Goal: Task Accomplishment & Management: Manage account settings

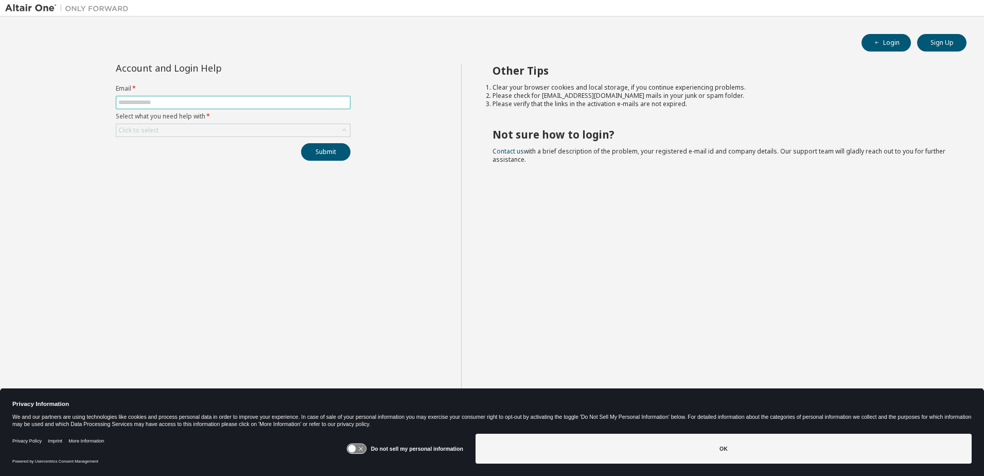
click at [146, 98] on span at bounding box center [233, 102] width 235 height 13
click at [149, 104] on input "text" at bounding box center [233, 102] width 230 height 8
type input "**********"
click at [179, 166] on div "**********" at bounding box center [233, 246] width 456 height 364
click at [252, 131] on div "Click to select" at bounding box center [233, 130] width 234 height 12
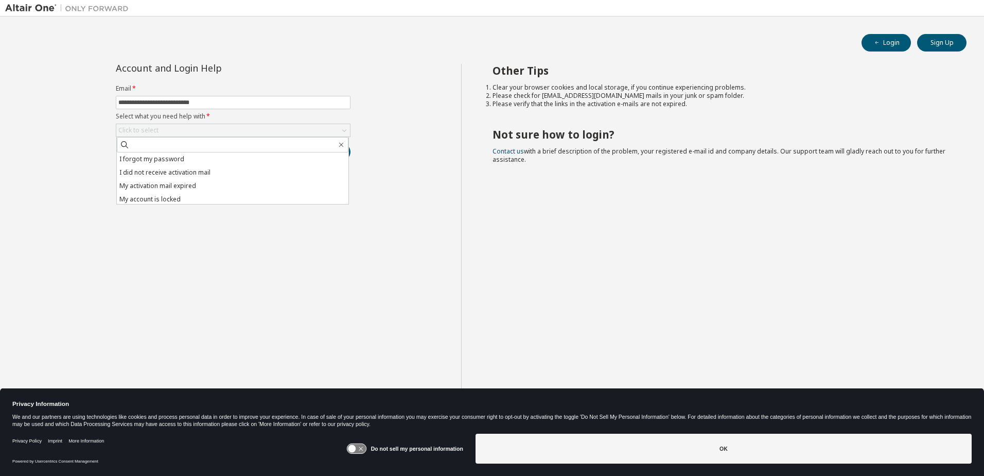
click at [214, 278] on div "**********" at bounding box center [233, 246] width 456 height 364
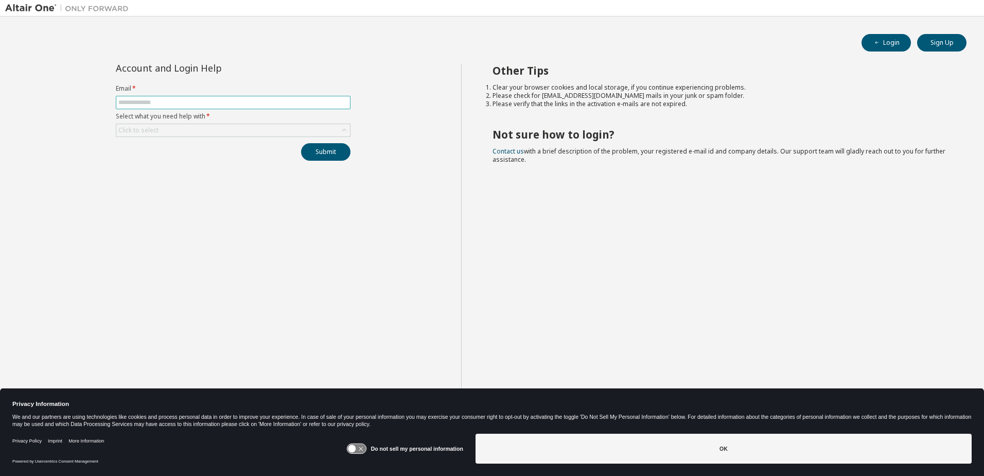
click at [149, 101] on input "text" at bounding box center [233, 102] width 230 height 8
type input "**********"
click at [264, 130] on div "Click to select" at bounding box center [233, 130] width 234 height 12
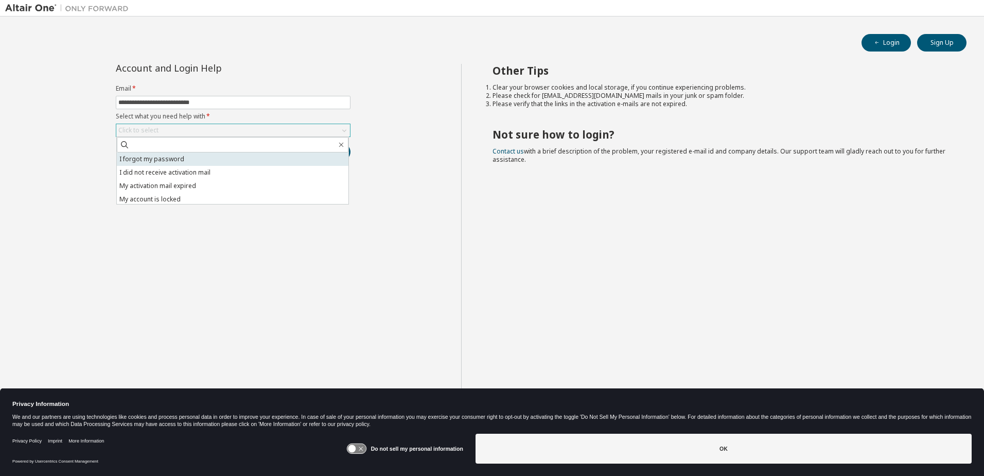
click at [166, 158] on li "I forgot my password" at bounding box center [233, 158] width 232 height 13
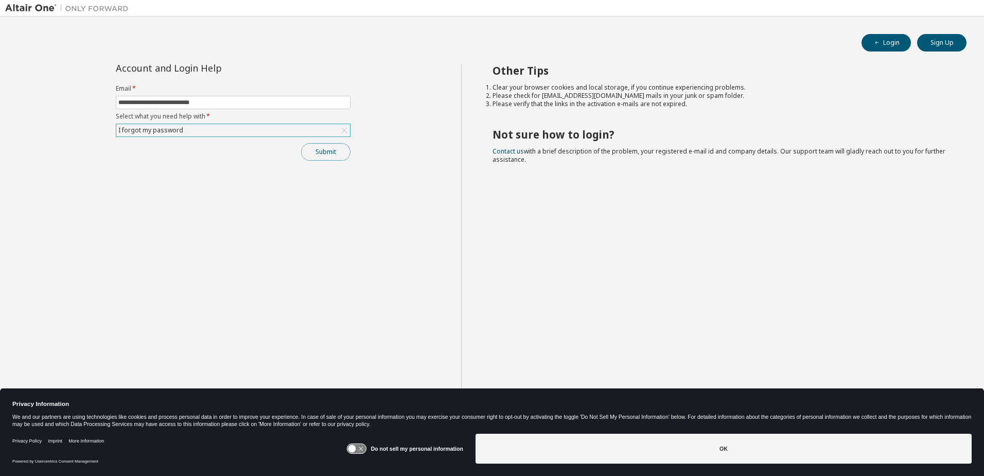
click at [333, 151] on button "Submit" at bounding box center [325, 152] width 49 height 18
click at [407, 184] on div "**********" at bounding box center [233, 246] width 456 height 364
drag, startPoint x: 364, startPoint y: 238, endPoint x: 345, endPoint y: 131, distance: 108.2
click at [364, 233] on div "**********" at bounding box center [233, 246] width 456 height 364
click at [326, 152] on button "Submit" at bounding box center [325, 152] width 49 height 18
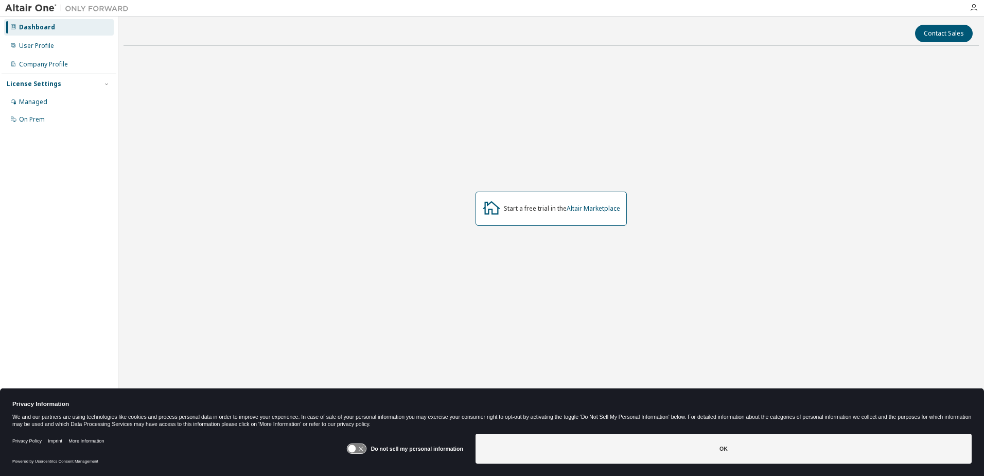
click at [61, 150] on div "Dashboard User Profile Company Profile License Settings Managed On Prem" at bounding box center [59, 222] width 115 height 408
click at [36, 101] on div "Managed" at bounding box center [33, 102] width 28 height 8
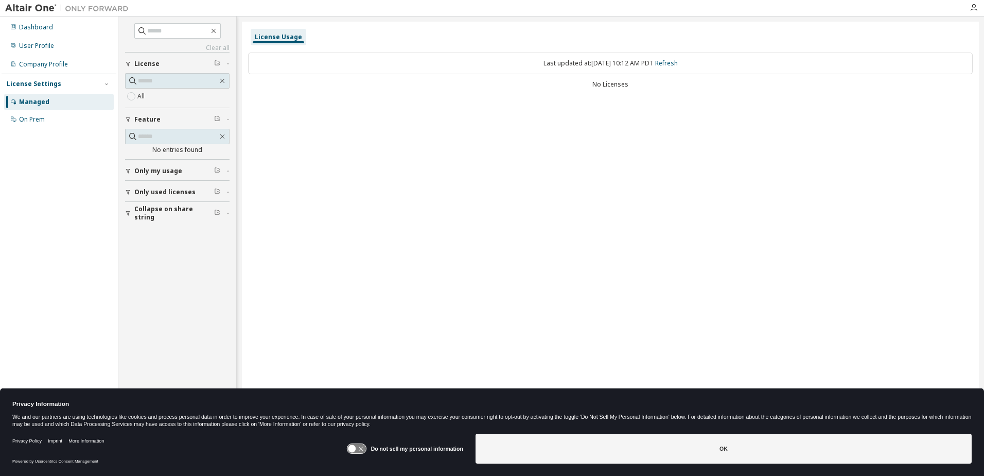
click at [142, 191] on span "Only used licenses" at bounding box center [164, 192] width 61 height 8
click at [53, 218] on div "Dashboard User Profile Company Profile License Settings Managed On Prem" at bounding box center [59, 222] width 115 height 408
click at [38, 46] on div "User Profile" at bounding box center [36, 46] width 35 height 8
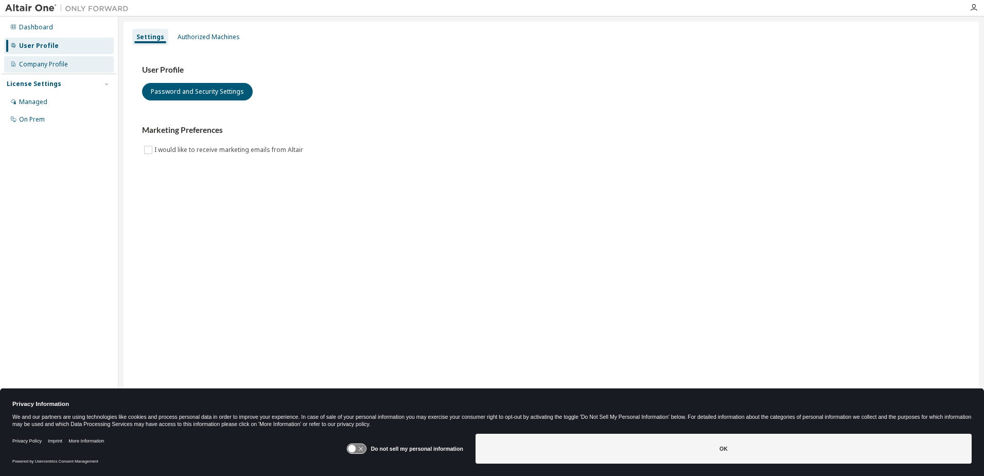
click at [47, 57] on div "Company Profile" at bounding box center [59, 64] width 110 height 16
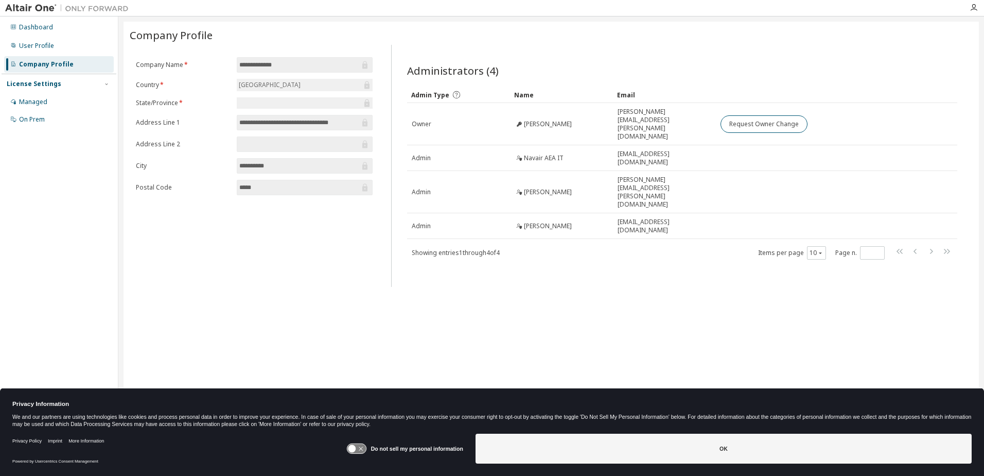
click at [640, 286] on div "**********" at bounding box center [552, 231] width 856 height 419
click at [326, 274] on div "**********" at bounding box center [552, 231] width 856 height 419
click at [688, 284] on div "**********" at bounding box center [552, 231] width 856 height 419
click at [35, 123] on div "On Prem" at bounding box center [32, 119] width 26 height 8
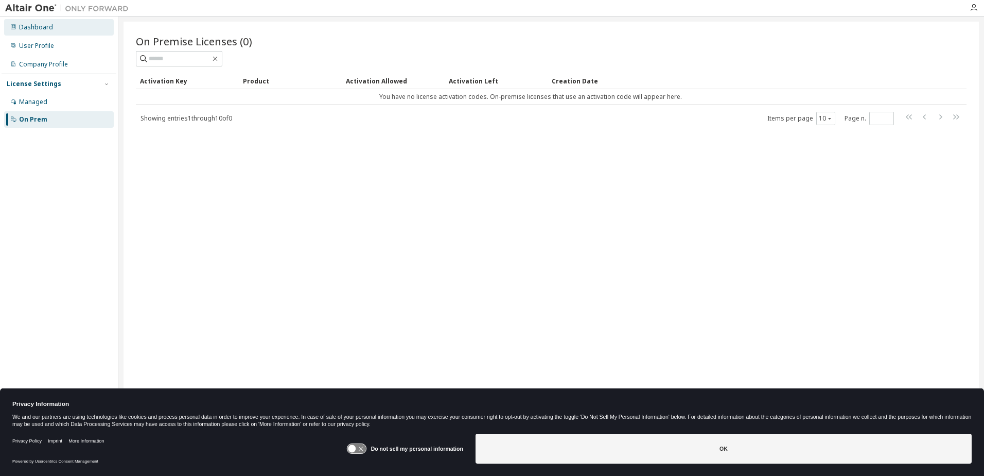
click at [40, 28] on div "Dashboard" at bounding box center [36, 27] width 34 height 8
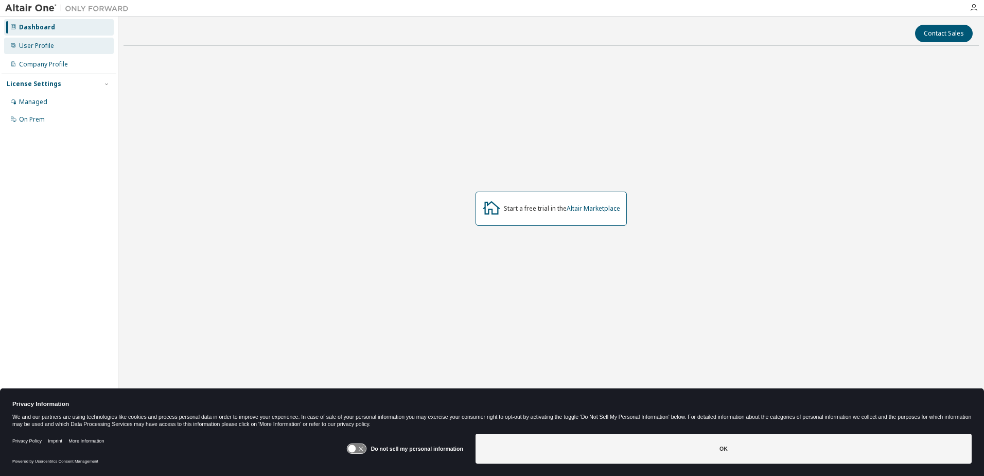
click at [44, 43] on div "User Profile" at bounding box center [36, 46] width 35 height 8
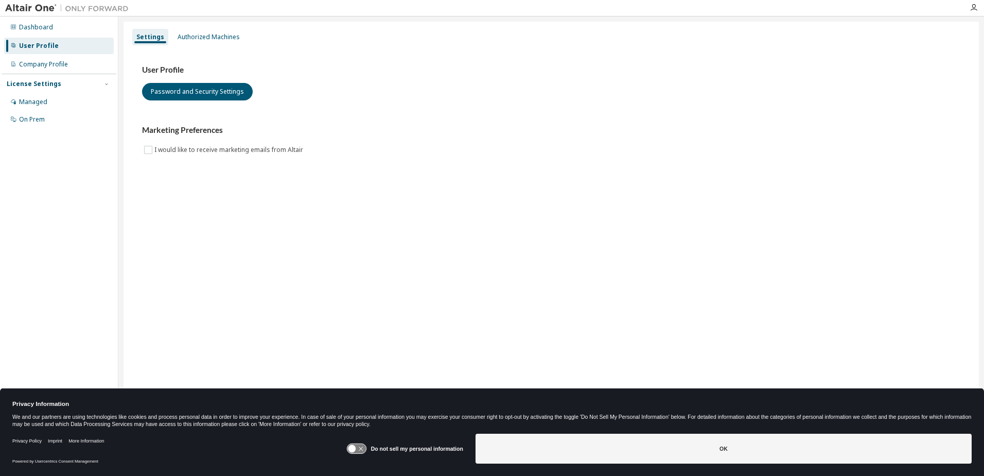
click at [223, 211] on div "Settings Authorized Machines User Profile Password and Security Settings Market…" at bounding box center [552, 231] width 856 height 419
click at [47, 63] on div "Company Profile" at bounding box center [43, 64] width 49 height 8
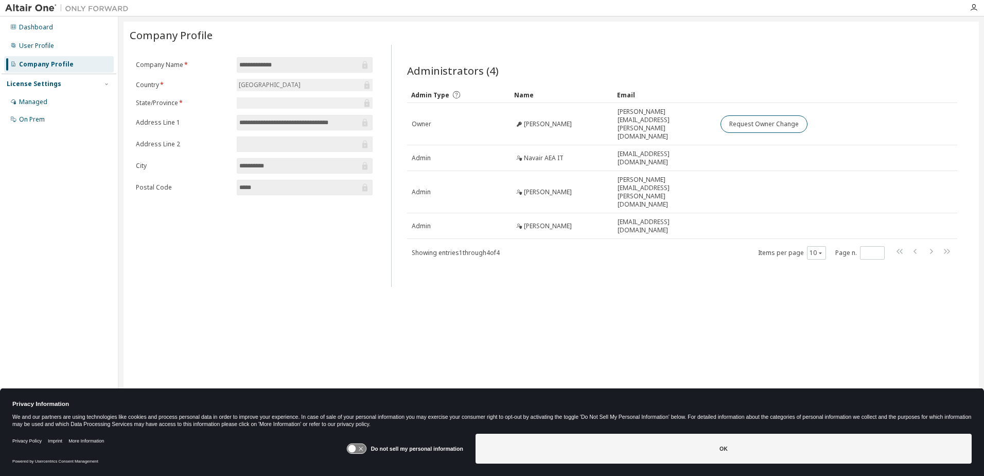
click at [520, 267] on div "**********" at bounding box center [552, 231] width 856 height 419
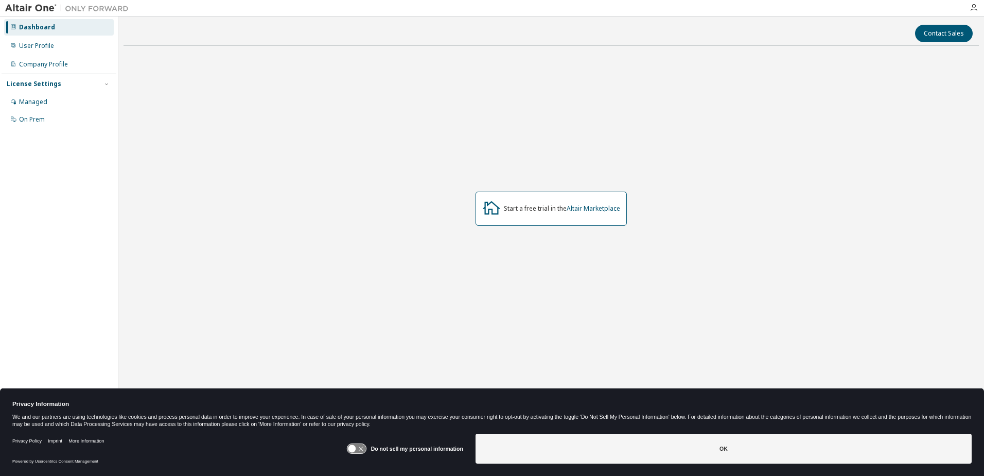
click at [75, 196] on div "Dashboard User Profile Company Profile License Settings Managed On Prem" at bounding box center [59, 222] width 115 height 408
click at [41, 44] on div "User Profile" at bounding box center [36, 46] width 35 height 8
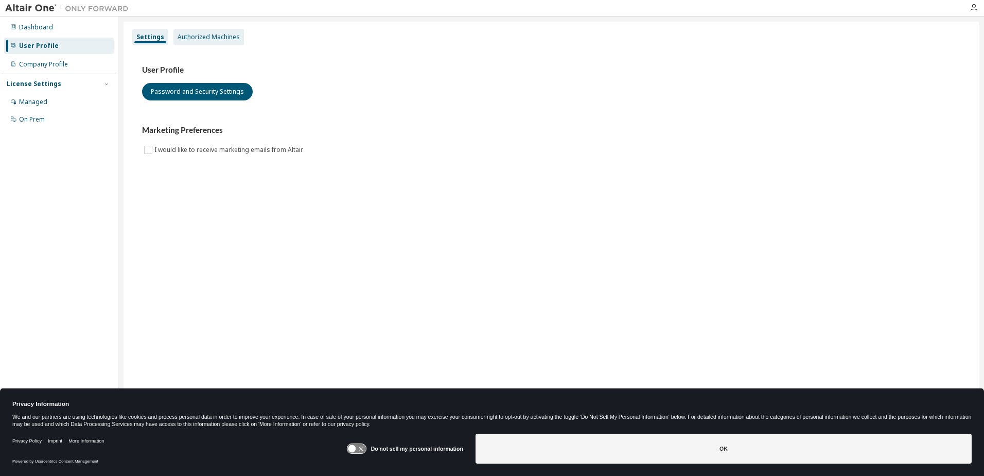
click at [190, 34] on div "Authorized Machines" at bounding box center [209, 37] width 62 height 8
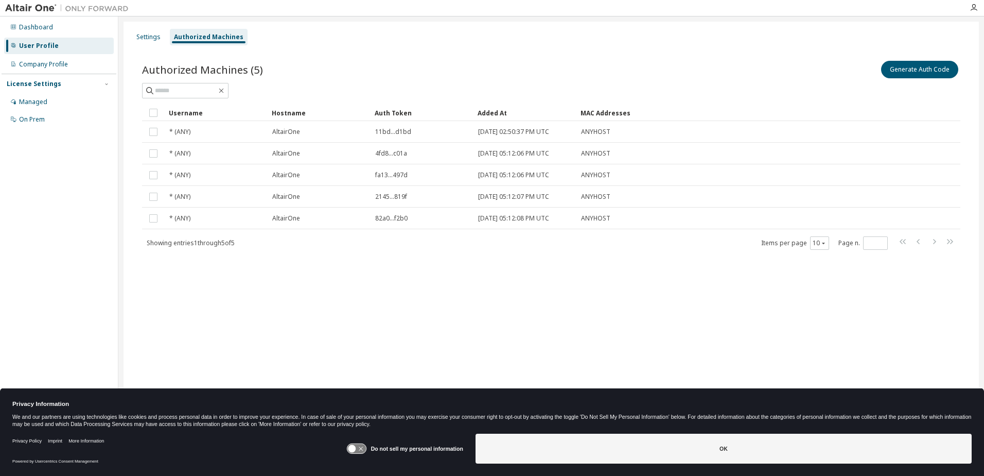
click at [550, 296] on div "Settings Authorized Machines Authorized Machines (5) Generate Auth Code Clear L…" at bounding box center [552, 231] width 856 height 419
click at [146, 39] on div "Settings" at bounding box center [148, 37] width 24 height 8
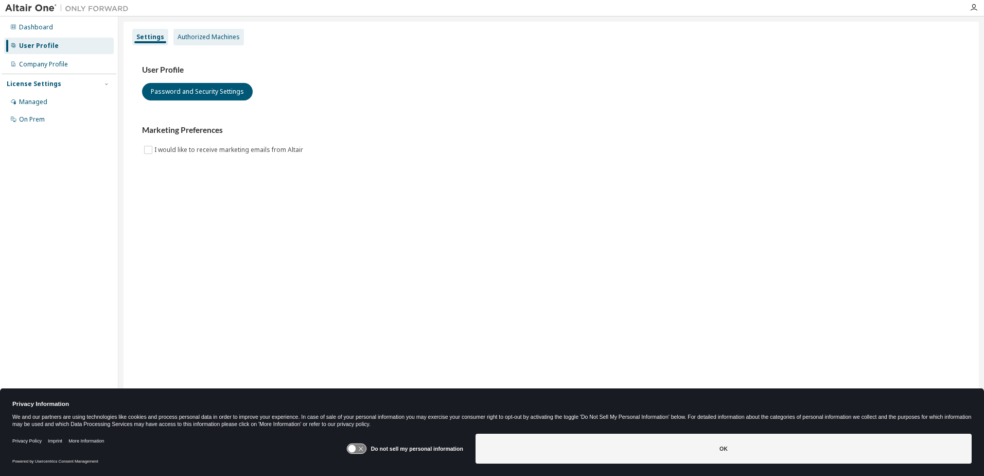
click at [185, 37] on div "Authorized Machines" at bounding box center [209, 37] width 62 height 8
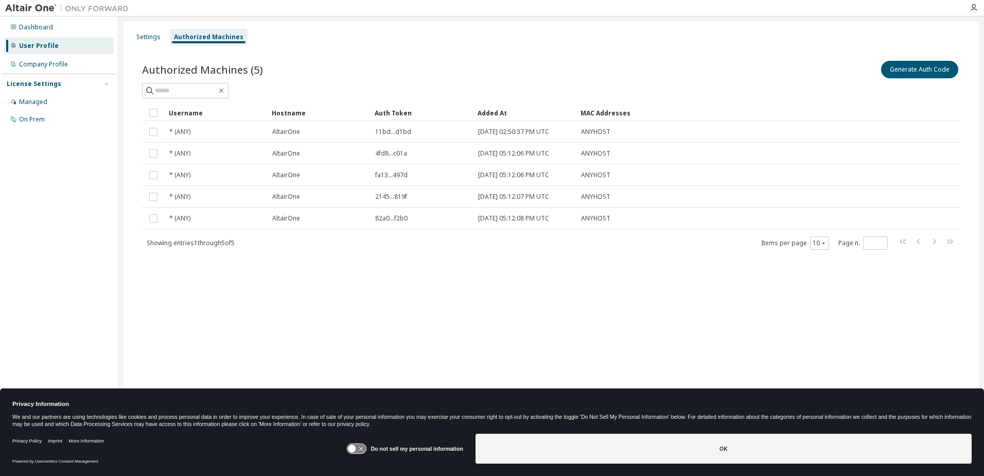
click at [477, 295] on div "Settings Authorized Machines Authorized Machines (5) Generate Auth Code Clear L…" at bounding box center [552, 231] width 856 height 419
click at [32, 120] on div "On Prem" at bounding box center [32, 119] width 26 height 8
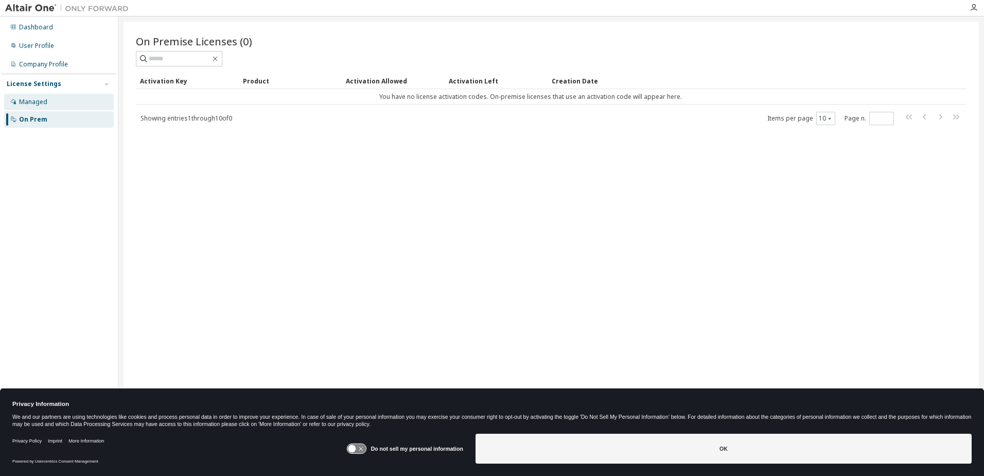
click at [33, 104] on div "Managed" at bounding box center [33, 102] width 28 height 8
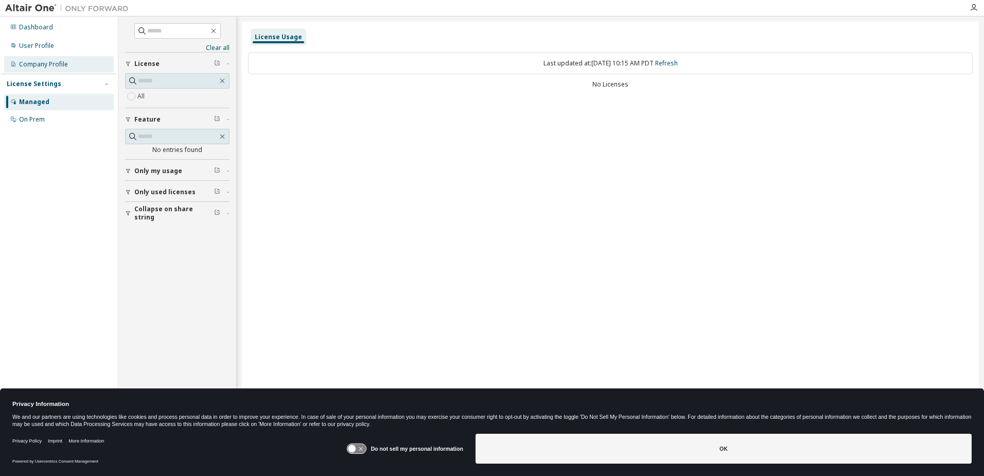
click at [43, 63] on div "Company Profile" at bounding box center [43, 64] width 49 height 8
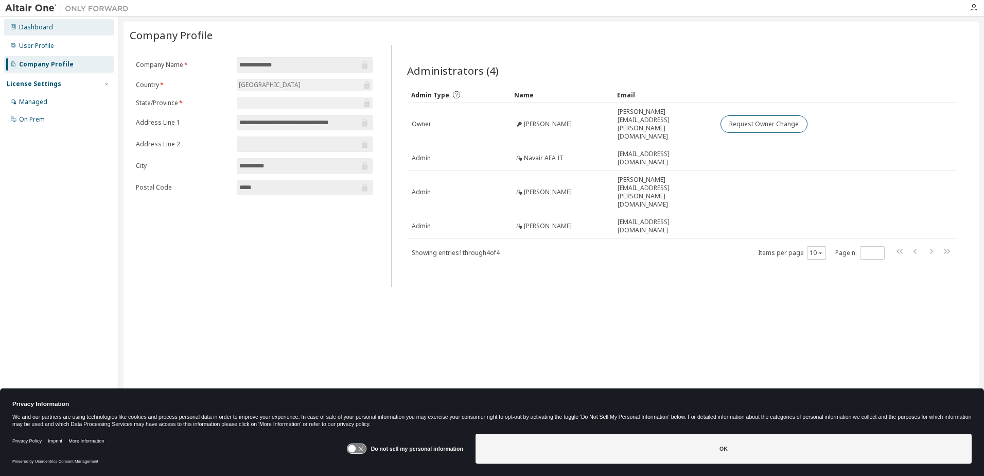
click at [32, 27] on div "Dashboard" at bounding box center [36, 27] width 34 height 8
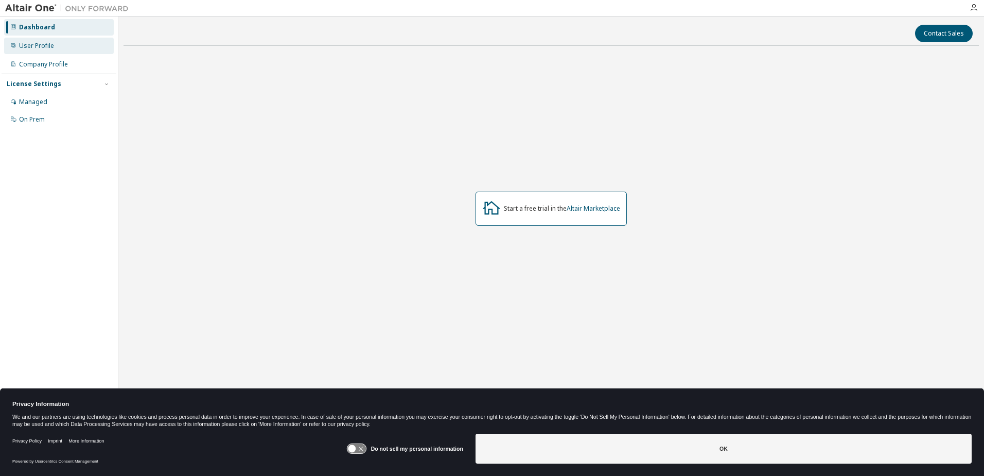
click at [39, 45] on div "User Profile" at bounding box center [36, 46] width 35 height 8
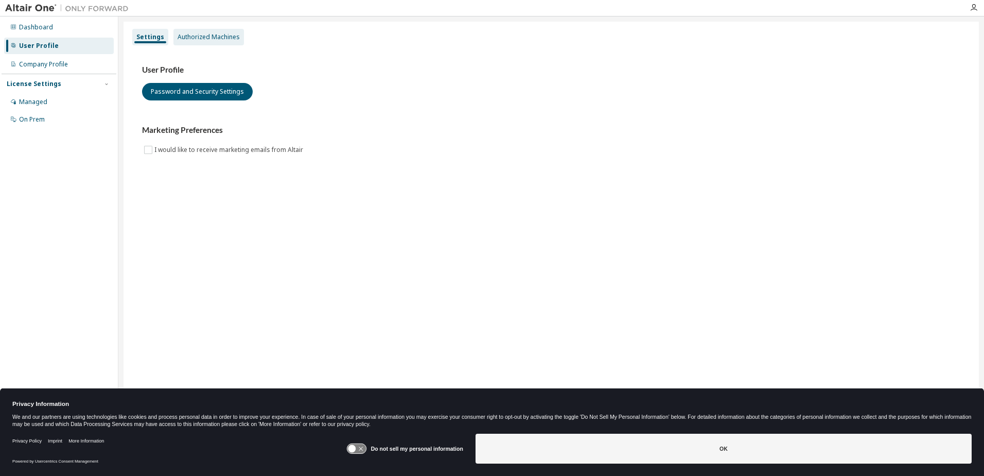
click at [184, 38] on div "Authorized Machines" at bounding box center [209, 37] width 62 height 8
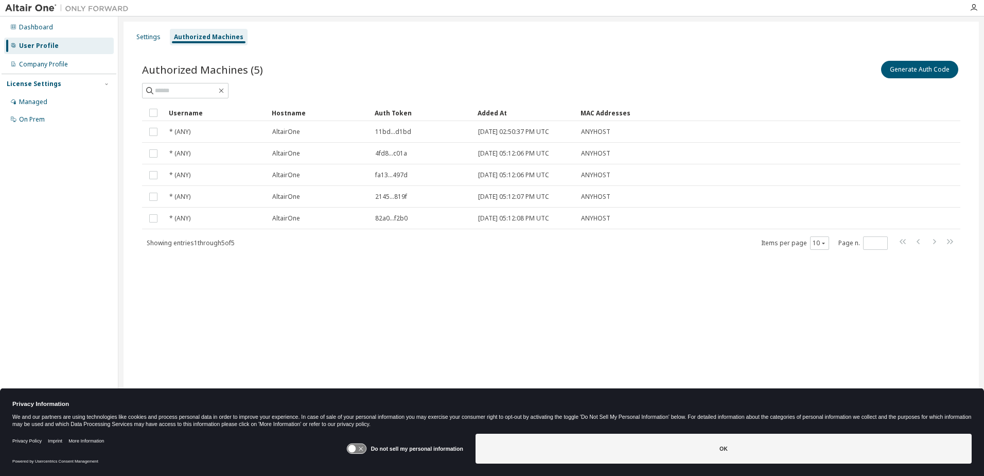
click at [537, 255] on div "Authorized Machines (5) Generate Auth Code Clear Load Save Save As Field Operat…" at bounding box center [551, 161] width 843 height 231
click at [525, 280] on div "Settings Authorized Machines Authorized Machines (5) Generate Auth Code Clear L…" at bounding box center [552, 231] width 856 height 419
click at [475, 282] on div "Settings Authorized Machines Authorized Machines (5) Generate Auth Code Clear L…" at bounding box center [552, 231] width 856 height 419
click at [360, 270] on div "Authorized Machines (5) Generate Auth Code Clear Load Save Save As Field Operat…" at bounding box center [551, 161] width 843 height 231
click at [369, 277] on div "Settings Authorized Machines Authorized Machines (5) Generate Auth Code Clear L…" at bounding box center [552, 231] width 856 height 419
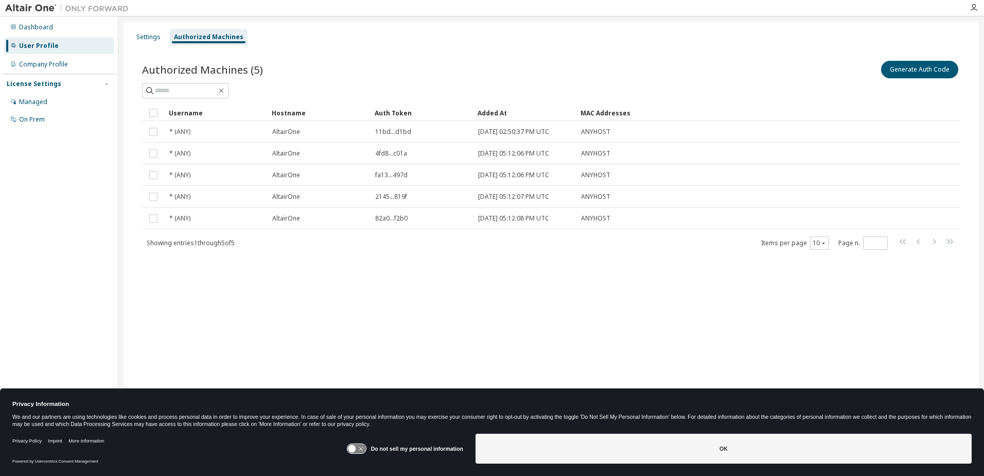
click at [457, 284] on div "Settings Authorized Machines Authorized Machines (5) Generate Auth Code Clear L…" at bounding box center [552, 231] width 856 height 419
click at [33, 162] on div "Dashboard User Profile Company Profile License Settings Managed On Prem" at bounding box center [59, 222] width 115 height 408
click at [33, 30] on div "Dashboard" at bounding box center [36, 27] width 34 height 8
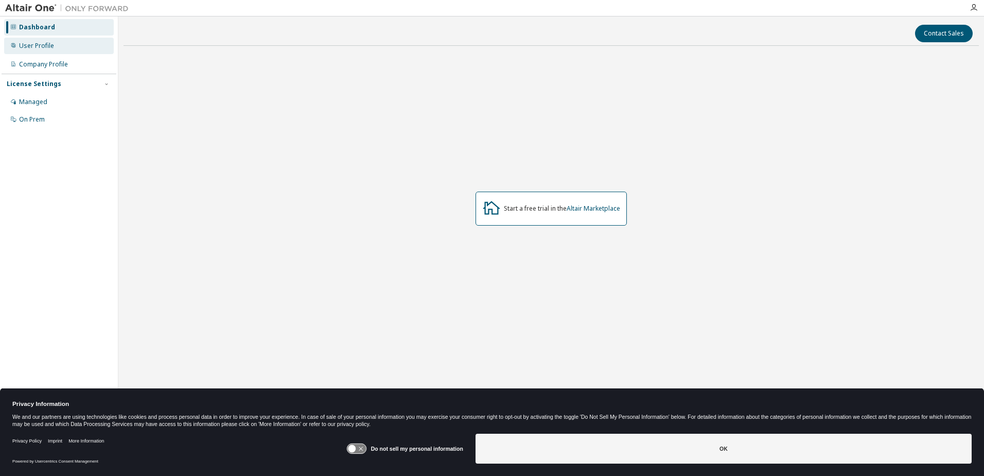
click at [42, 41] on div "User Profile" at bounding box center [59, 46] width 110 height 16
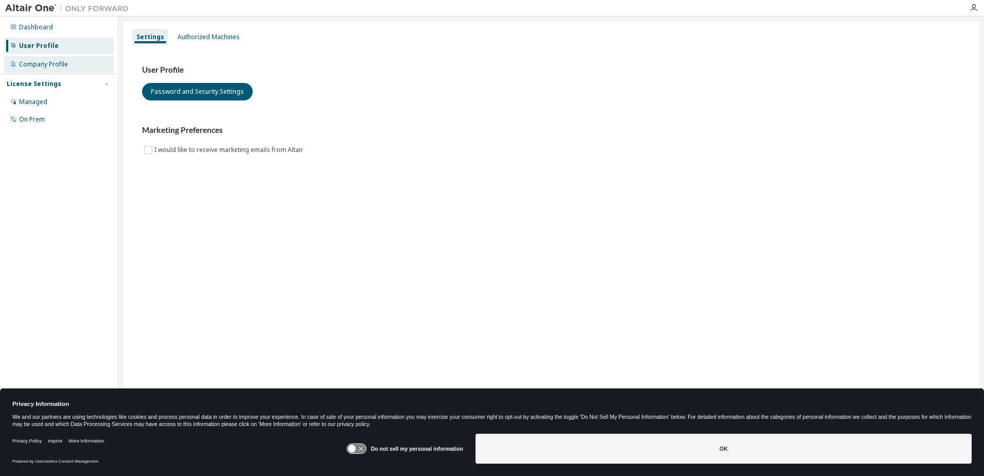
click at [47, 66] on div "Company Profile" at bounding box center [43, 64] width 49 height 8
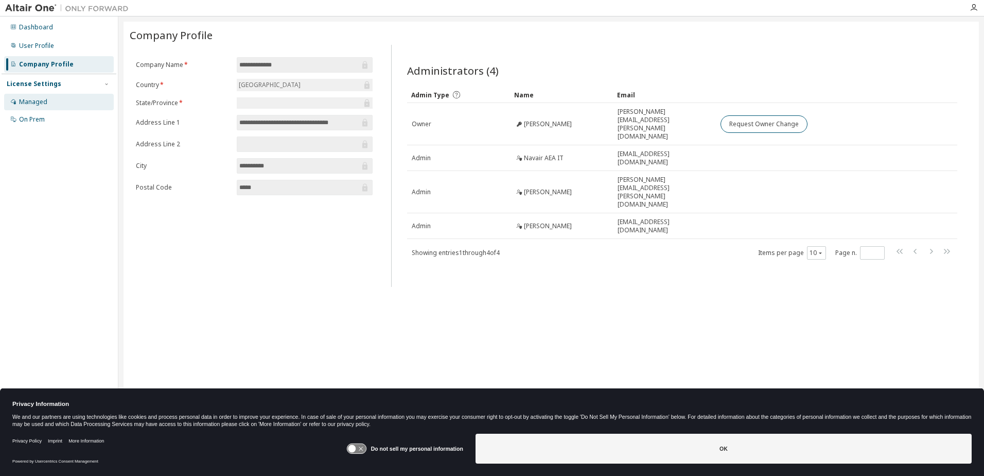
click at [31, 102] on div "Managed" at bounding box center [33, 102] width 28 height 8
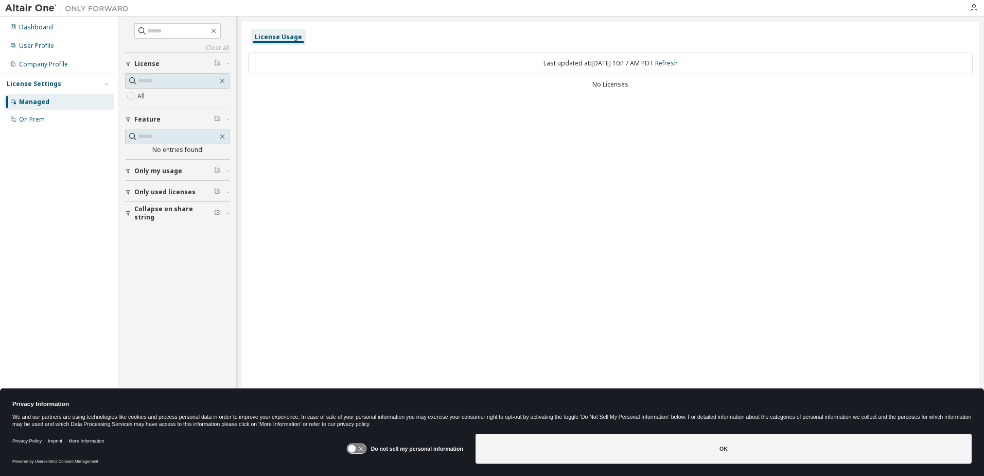
click at [151, 193] on span "Only used licenses" at bounding box center [164, 192] width 61 height 8
click at [33, 120] on div "On Prem" at bounding box center [32, 119] width 26 height 8
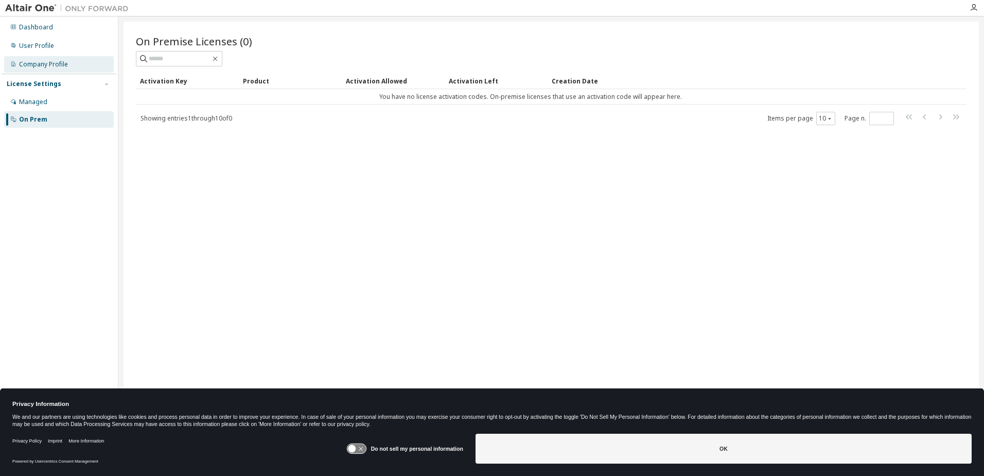
click at [39, 61] on div "Company Profile" at bounding box center [43, 64] width 49 height 8
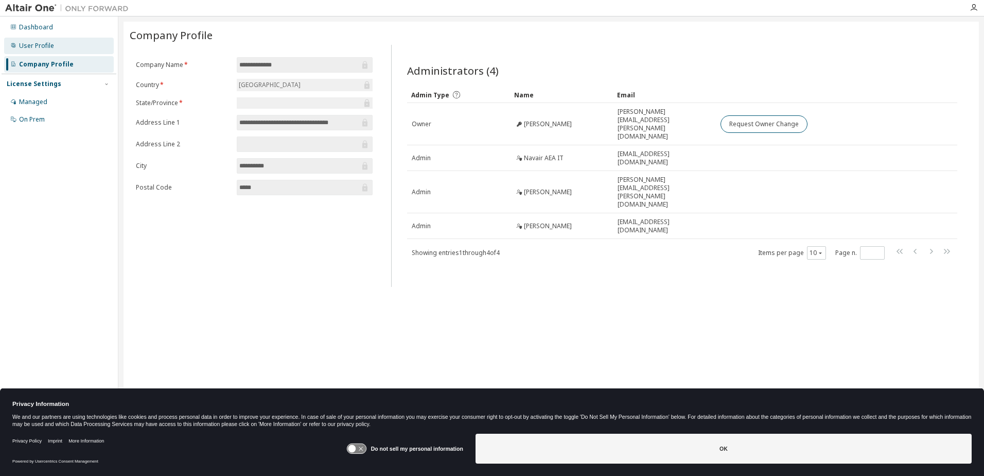
click at [37, 48] on div "User Profile" at bounding box center [36, 46] width 35 height 8
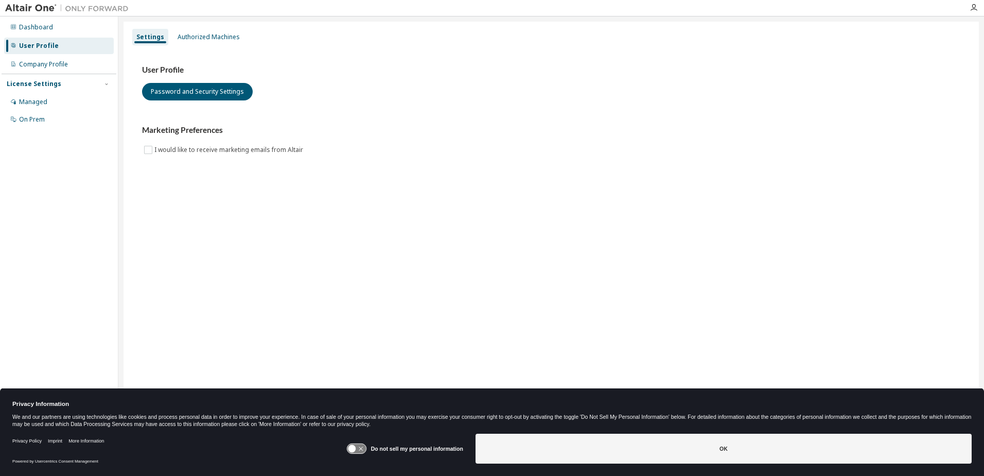
click at [204, 208] on div "Settings Authorized Machines User Profile Password and Security Settings Market…" at bounding box center [552, 231] width 856 height 419
click at [24, 172] on div "Dashboard User Profile Company Profile License Settings Managed On Prem" at bounding box center [59, 222] width 115 height 408
click at [203, 38] on div "Authorized Machines" at bounding box center [209, 37] width 62 height 8
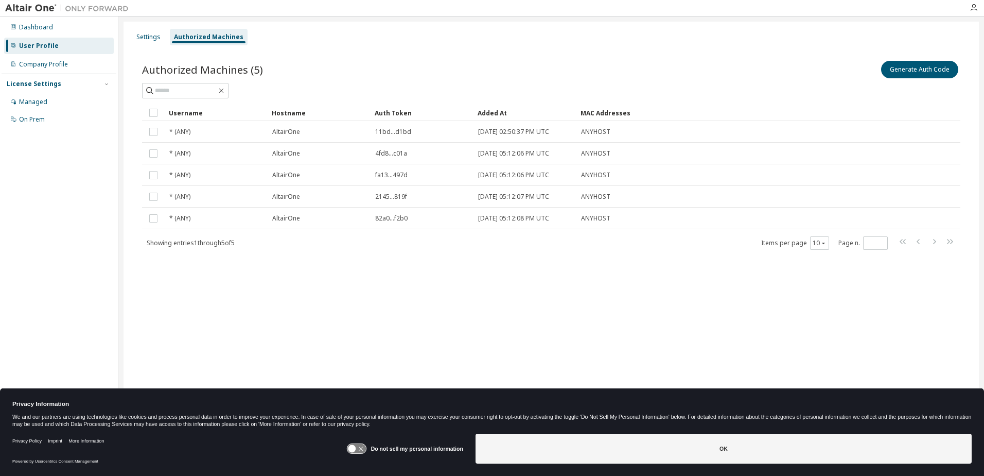
click at [390, 259] on div "Authorized Machines (5) Generate Auth Code Clear Load Save Save As Field Operat…" at bounding box center [551, 161] width 843 height 231
click at [405, 304] on div "Settings Authorized Machines Authorized Machines (5) Generate Auth Code Clear L…" at bounding box center [552, 231] width 856 height 419
click at [36, 26] on div "Dashboard" at bounding box center [36, 27] width 34 height 8
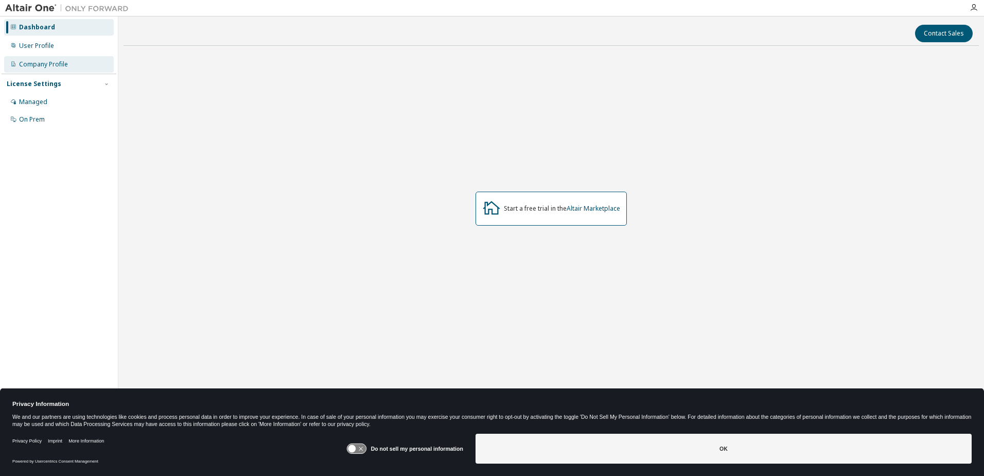
click at [44, 64] on div "Company Profile" at bounding box center [43, 64] width 49 height 8
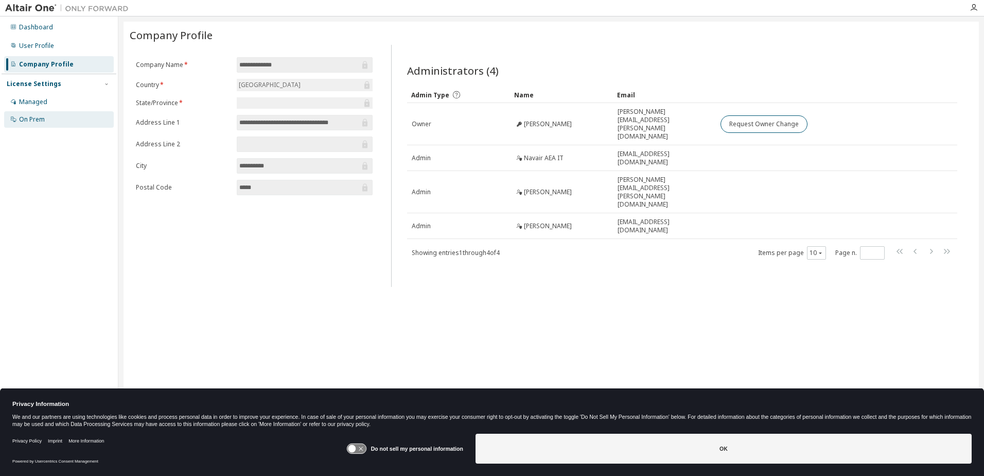
click at [41, 118] on div "On Prem" at bounding box center [32, 119] width 26 height 8
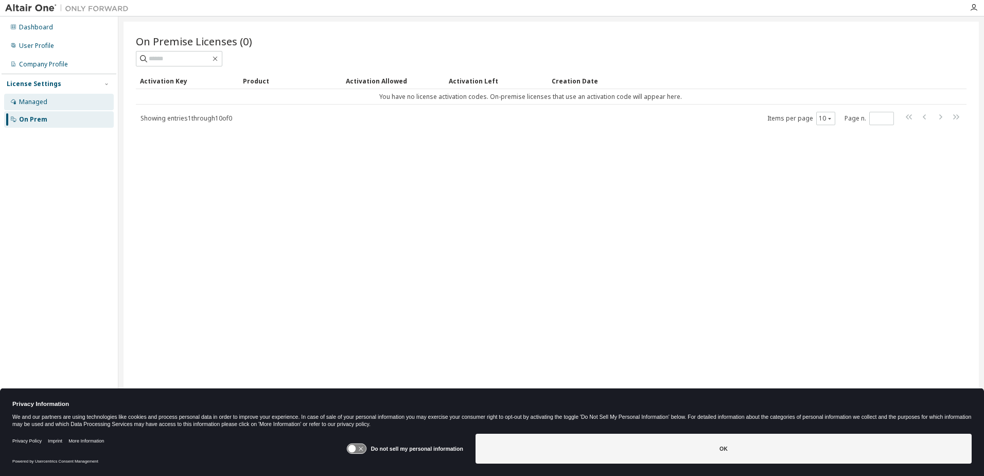
click at [38, 105] on div "Managed" at bounding box center [33, 102] width 28 height 8
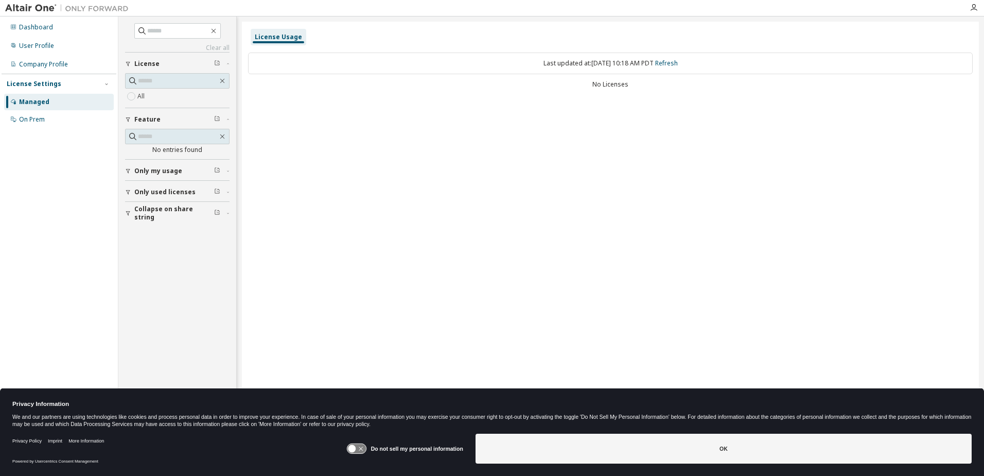
click at [569, 263] on div "License Usage Last updated at: [DATE] 10:18 AM PDT Refresh No Licenses" at bounding box center [610, 231] width 737 height 419
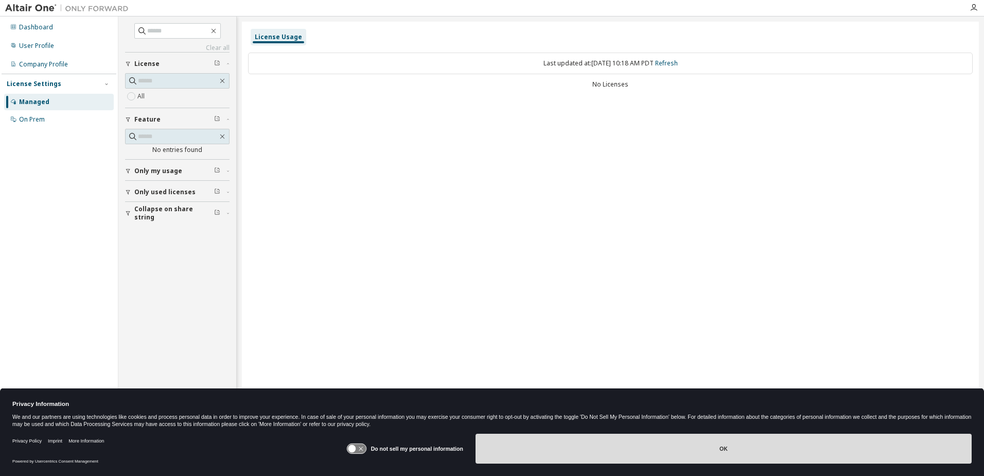
click at [721, 445] on button "OK" at bounding box center [724, 448] width 496 height 30
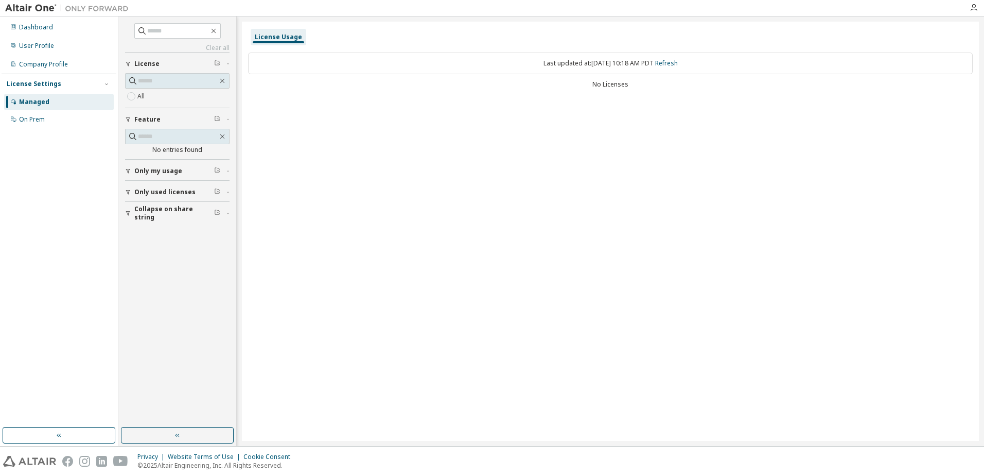
click at [550, 321] on div "License Usage Last updated at: [DATE] 10:18 AM PDT Refresh No Licenses" at bounding box center [610, 231] width 737 height 419
click at [44, 47] on div "User Profile" at bounding box center [36, 46] width 35 height 8
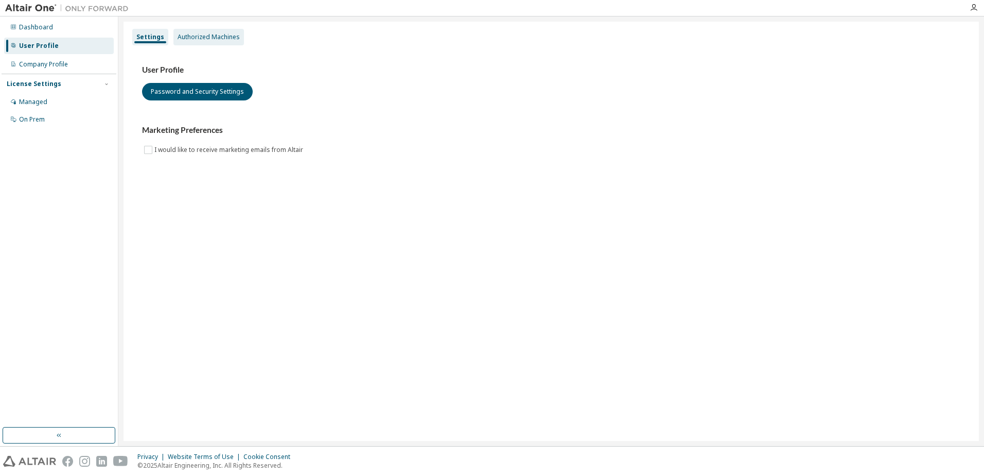
click at [201, 36] on div "Authorized Machines" at bounding box center [209, 37] width 62 height 8
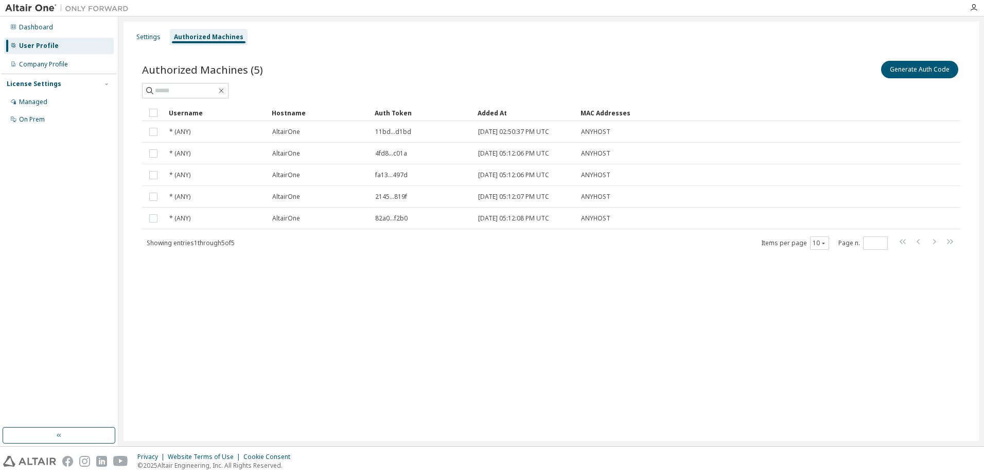
click at [509, 363] on div "Settings Authorized Machines Authorized Machines (5) Generate Auth Code Clear L…" at bounding box center [552, 231] width 856 height 419
click at [39, 30] on div "Dashboard" at bounding box center [36, 27] width 34 height 8
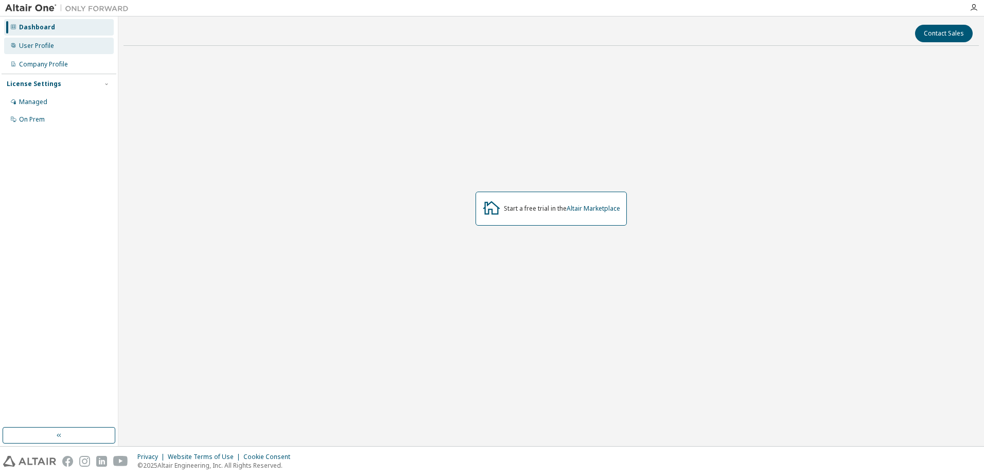
click at [31, 46] on div "User Profile" at bounding box center [36, 46] width 35 height 8
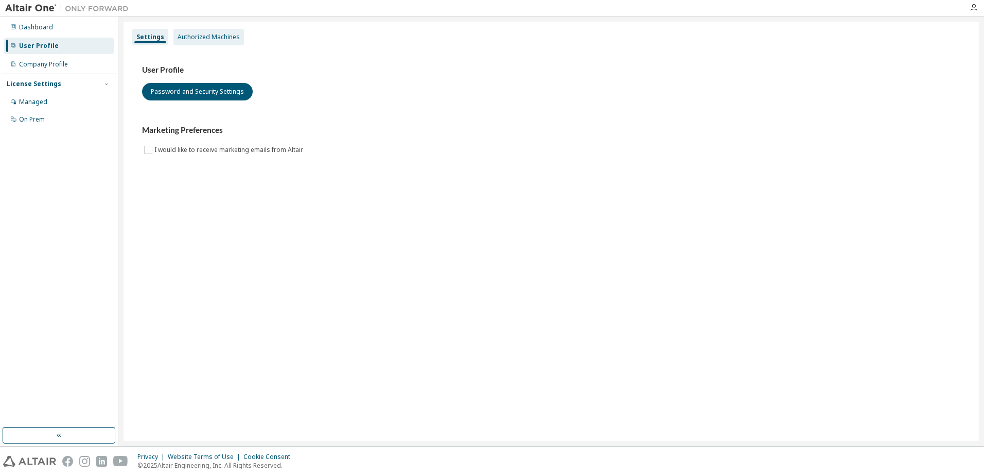
click at [198, 38] on div "Authorized Machines" at bounding box center [209, 37] width 62 height 8
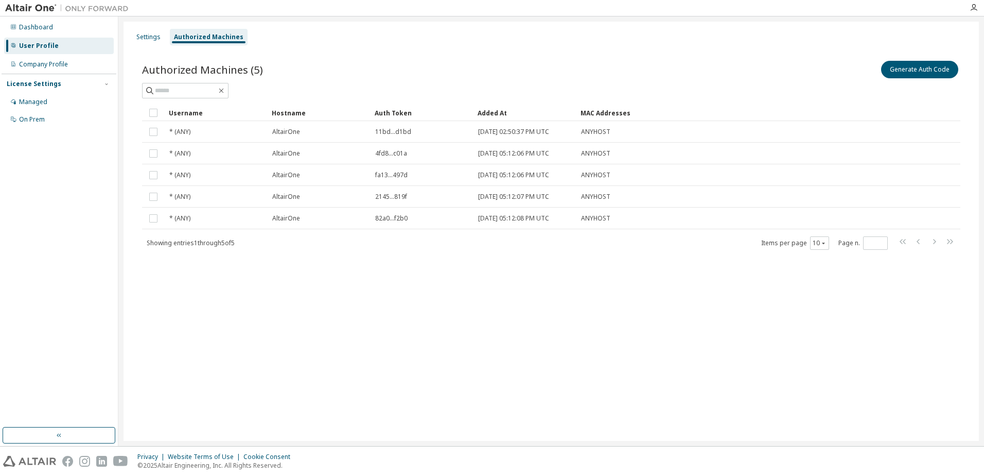
click at [697, 284] on div "Settings Authorized Machines Authorized Machines (5) Generate Auth Code Clear L…" at bounding box center [552, 231] width 856 height 419
drag, startPoint x: 794, startPoint y: 377, endPoint x: 823, endPoint y: 324, distance: 60.4
click at [794, 377] on div "Settings Authorized Machines Authorized Machines (5) Generate Auth Code Clear L…" at bounding box center [552, 231] width 856 height 419
click at [911, 68] on button "Generate Auth Code" at bounding box center [919, 70] width 77 height 18
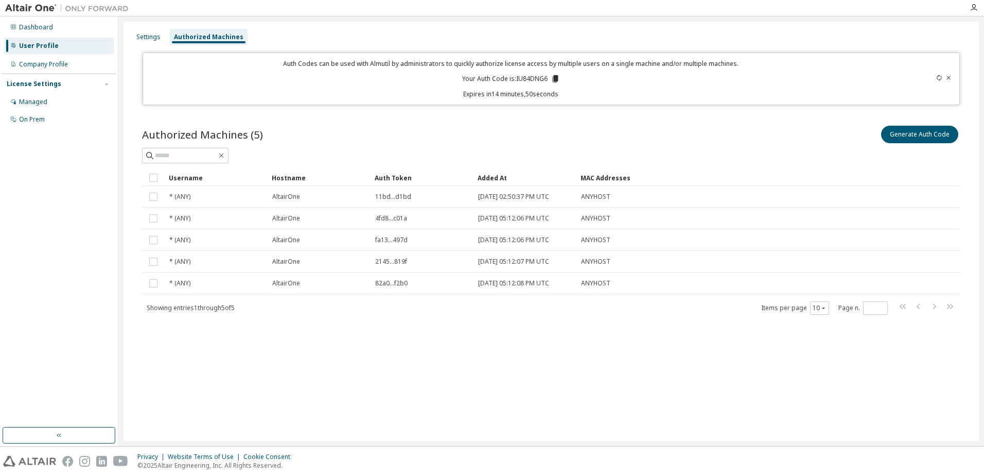
click at [950, 77] on icon at bounding box center [949, 78] width 4 height 4
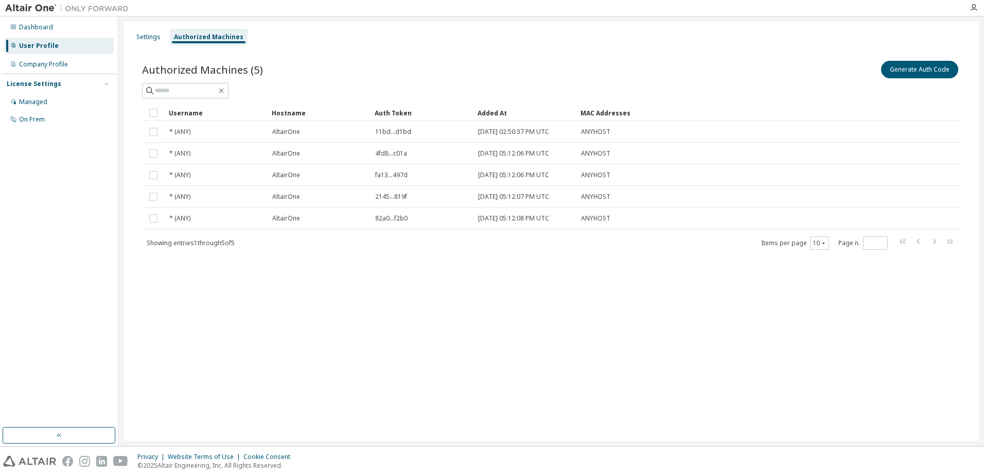
click at [361, 318] on div "Settings Authorized Machines Authorized Machines (5) Generate Auth Code Clear L…" at bounding box center [552, 231] width 856 height 419
click at [42, 106] on div "Managed" at bounding box center [33, 102] width 28 height 8
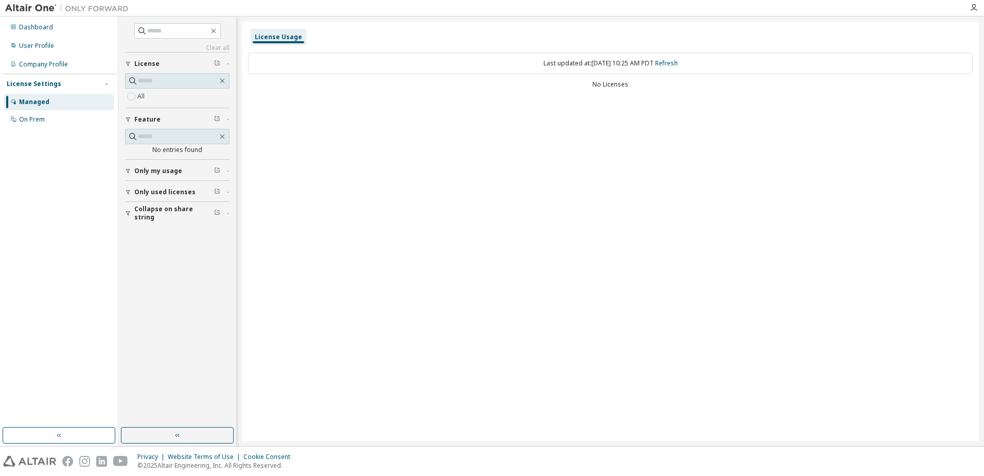
click at [153, 171] on span "Only my usage" at bounding box center [158, 171] width 48 height 8
click at [226, 48] on link "Clear all" at bounding box center [177, 48] width 104 height 8
drag, startPoint x: 423, startPoint y: 242, endPoint x: 431, endPoint y: 242, distance: 8.2
click at [424, 242] on div "License Usage Last updated at: [DATE] 10:25 AM PDT Refresh No Licenses" at bounding box center [610, 231] width 737 height 419
click at [40, 65] on div "Company Profile" at bounding box center [43, 64] width 49 height 8
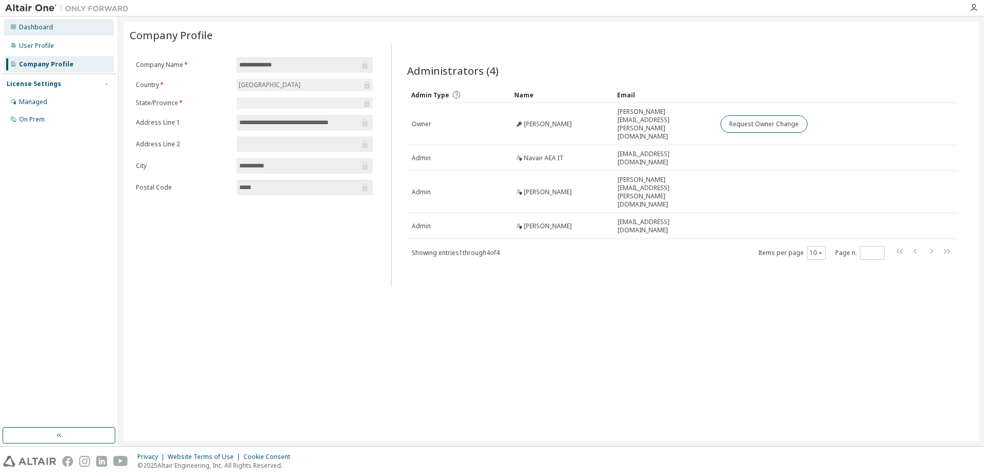
click at [31, 28] on div "Dashboard" at bounding box center [36, 27] width 34 height 8
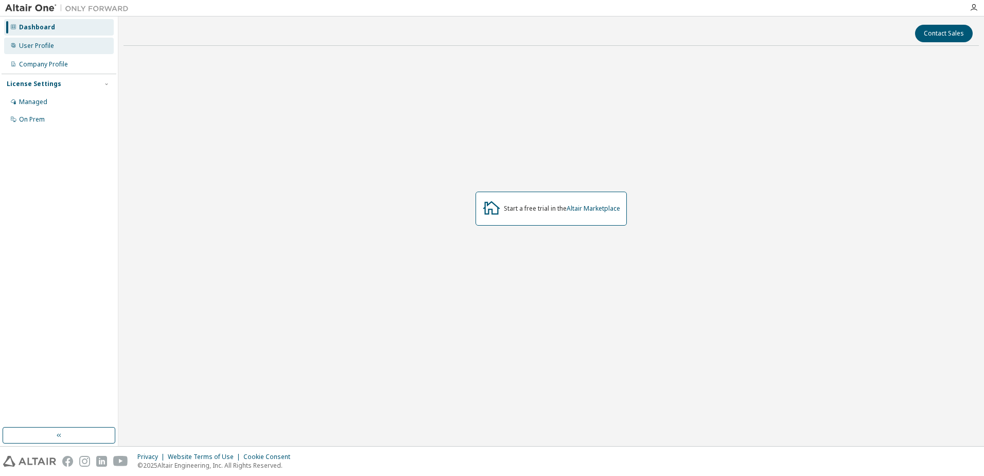
click at [37, 45] on div "User Profile" at bounding box center [36, 46] width 35 height 8
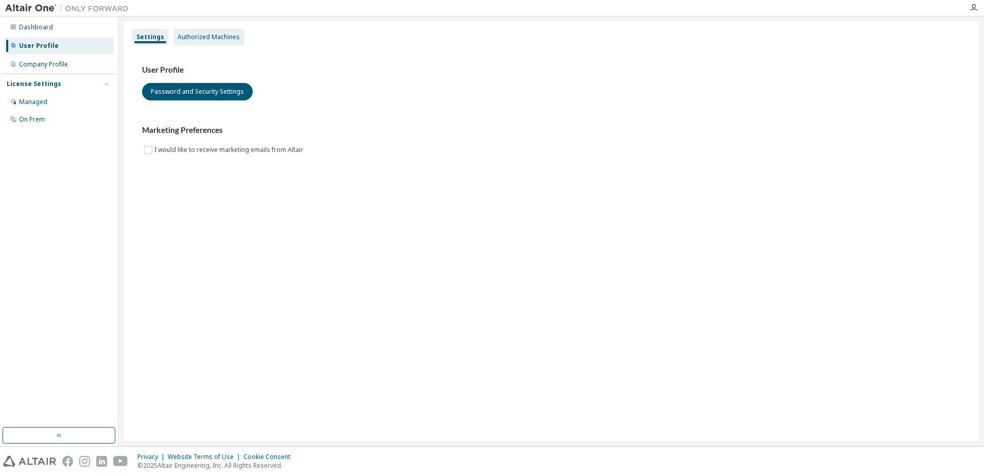
drag, startPoint x: 214, startPoint y: 38, endPoint x: 219, endPoint y: 38, distance: 5.7
click at [215, 38] on div "Authorized Machines" at bounding box center [209, 37] width 62 height 8
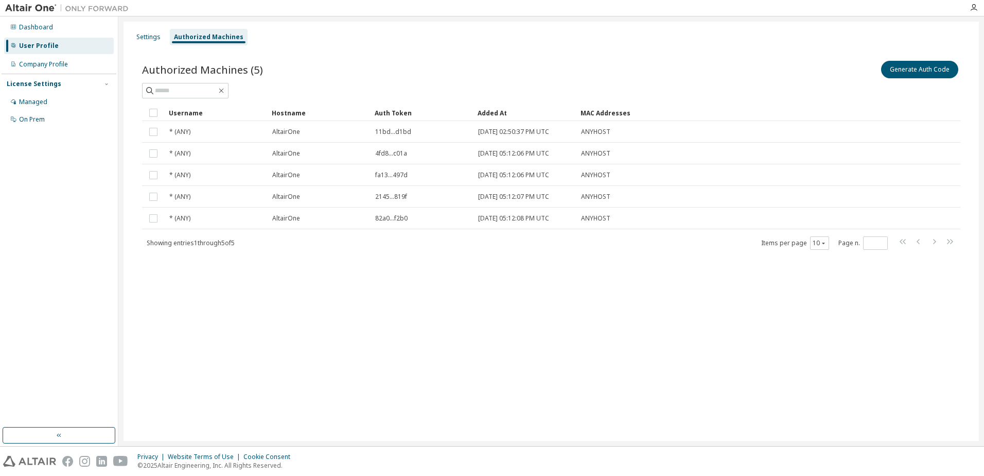
click at [210, 343] on div "Settings Authorized Machines Authorized Machines (5) Generate Auth Code Clear L…" at bounding box center [552, 231] width 856 height 419
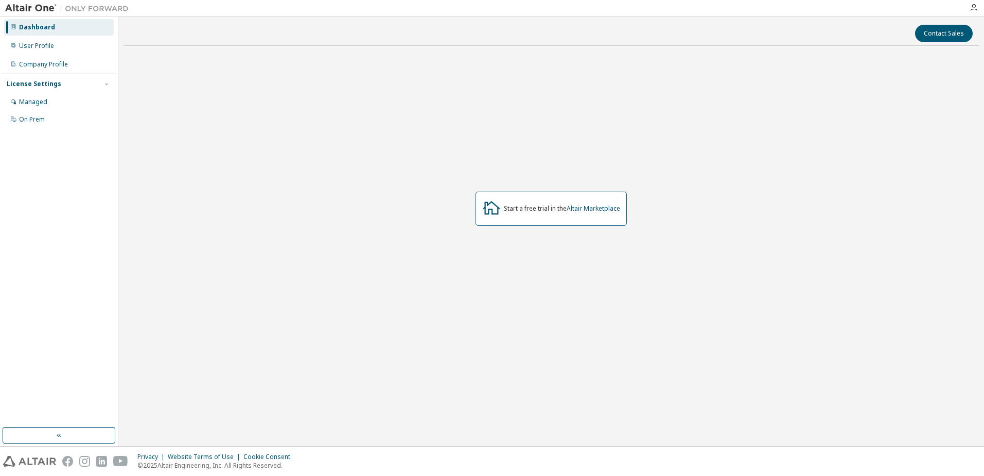
click at [173, 136] on div "Start a free trial in the Altair Marketplace" at bounding box center [552, 208] width 856 height 309
click at [77, 145] on div "Dashboard User Profile Company Profile License Settings Managed On Prem" at bounding box center [59, 222] width 115 height 408
click at [42, 48] on div "User Profile" at bounding box center [36, 46] width 35 height 8
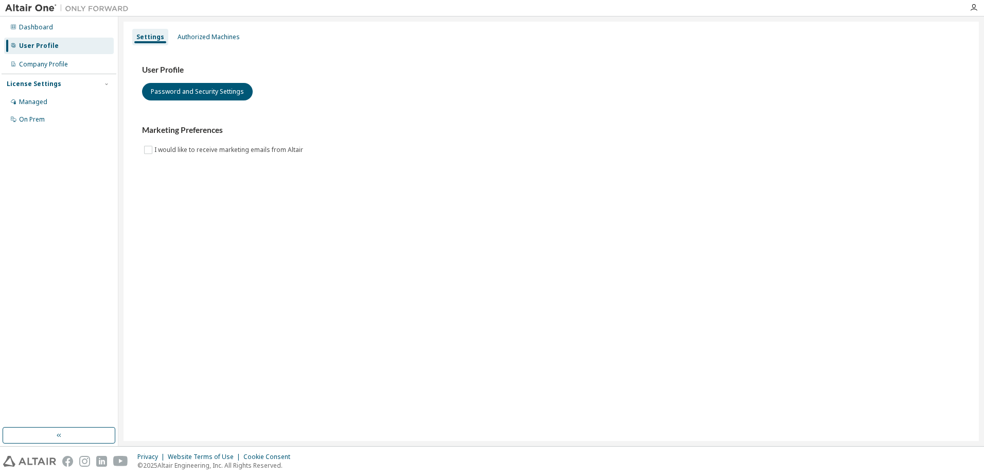
click at [249, 235] on div "Settings Authorized Machines User Profile Password and Security Settings Market…" at bounding box center [552, 231] width 856 height 419
click at [222, 43] on div "Authorized Machines" at bounding box center [208, 37] width 71 height 16
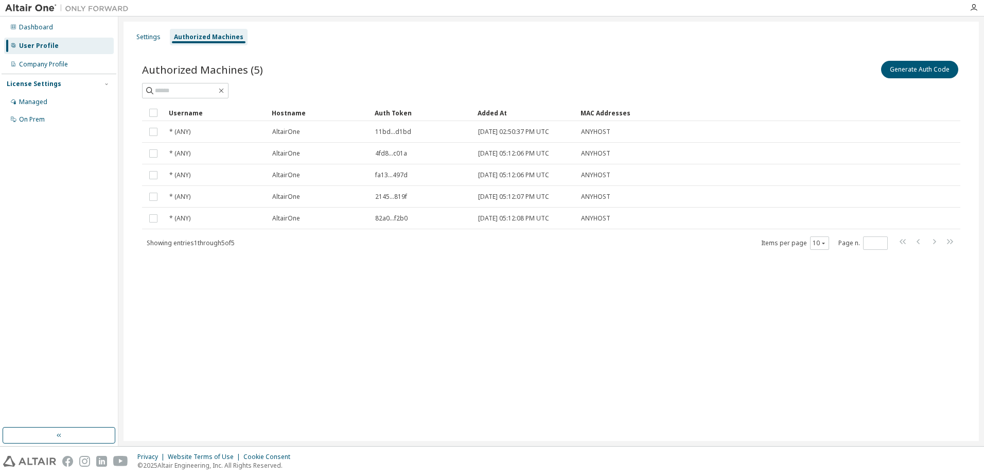
click at [540, 292] on div "Settings Authorized Machines Authorized Machines (5) Generate Auth Code Clear L…" at bounding box center [552, 231] width 856 height 419
click at [210, 306] on div "Settings Authorized Machines Authorized Machines (5) Generate Auth Code Clear L…" at bounding box center [552, 231] width 856 height 419
click at [283, 335] on div "Settings Authorized Machines Authorized Machines (5) Generate Auth Code Clear L…" at bounding box center [552, 231] width 856 height 419
click at [670, 291] on div "Settings Authorized Machines Authorized Machines (5) Generate Auth Code Clear L…" at bounding box center [552, 231] width 856 height 419
click at [711, 288] on div "Settings Authorized Machines Authorized Machines (5) Generate Auth Code Clear L…" at bounding box center [552, 231] width 856 height 419
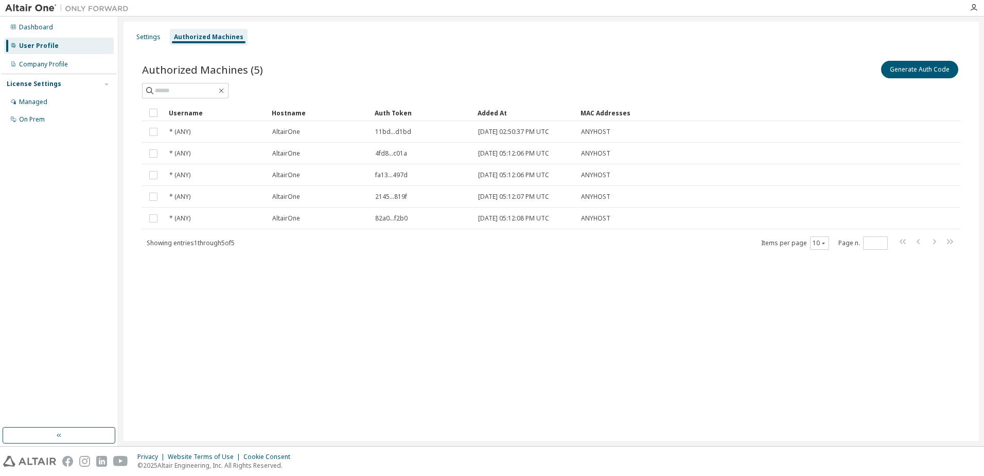
click at [654, 256] on div "Authorized Machines (5) Generate Auth Code Clear Load Save Save As Field Operat…" at bounding box center [551, 161] width 843 height 231
click at [360, 342] on div "Settings Authorized Machines Authorized Machines (5) Generate Auth Code Clear L…" at bounding box center [552, 231] width 856 height 419
click at [340, 266] on div "Authorized Machines (5) Generate Auth Code Clear Load Save Save As Field Operat…" at bounding box center [551, 161] width 843 height 231
click at [467, 345] on div "Settings Authorized Machines Authorized Machines (5) Generate Auth Code Clear L…" at bounding box center [552, 231] width 856 height 419
click at [41, 213] on div "Dashboard User Profile Company Profile License Settings Managed On Prem" at bounding box center [59, 222] width 115 height 408
